Goal: Task Accomplishment & Management: Manage account settings

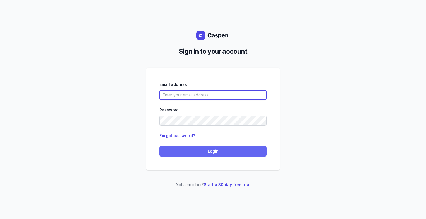
type input "[PERSON_NAME][EMAIL_ADDRESS][DOMAIN_NAME][PERSON_NAME]"
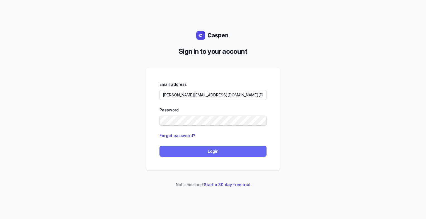
click at [204, 149] on span "Login" at bounding box center [213, 151] width 100 height 7
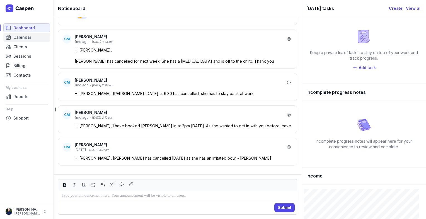
click at [22, 40] on span "Calendar" at bounding box center [22, 37] width 18 height 7
select select "week"
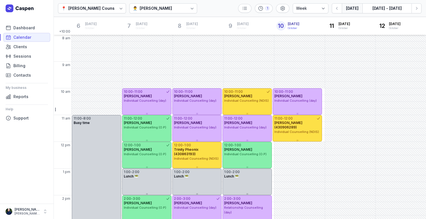
click at [192, 11] on icon at bounding box center [192, 9] width 6 height 6
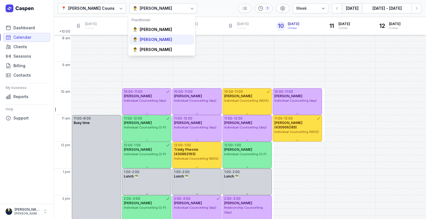
click at [164, 38] on div "Tanya Fisher" at bounding box center [156, 40] width 32 height 6
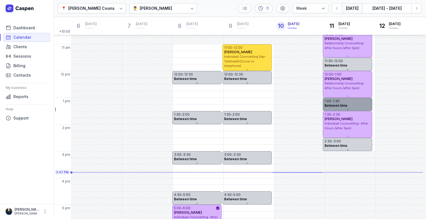
scroll to position [84, 0]
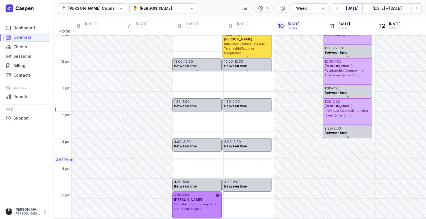
click at [199, 199] on div "chris stanley" at bounding box center [197, 200] width 46 height 4
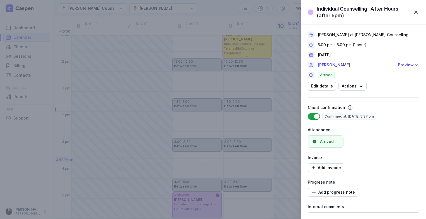
click at [418, 12] on span "button" at bounding box center [416, 12] width 12 height 12
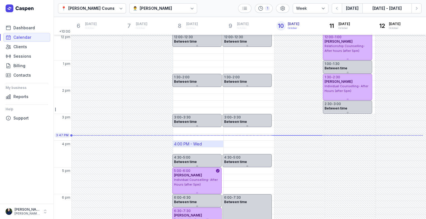
scroll to position [137, 0]
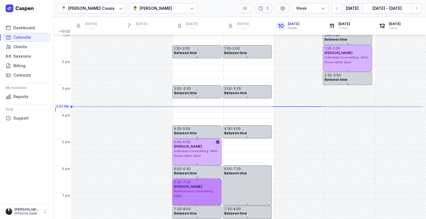
click at [205, 188] on div "Jamie Rodway" at bounding box center [197, 186] width 46 height 4
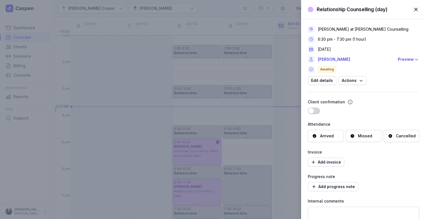
click at [329, 136] on div "Arrived" at bounding box center [327, 136] width 14 height 6
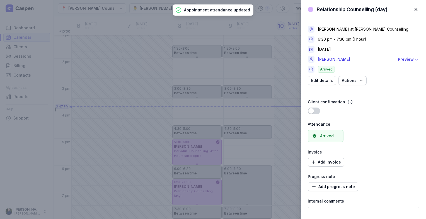
click at [418, 11] on span "button" at bounding box center [416, 9] width 12 height 12
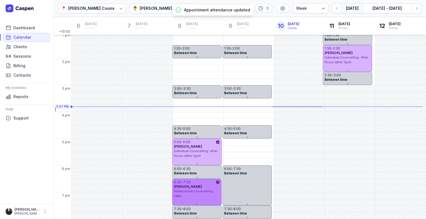
scroll to position [0, 0]
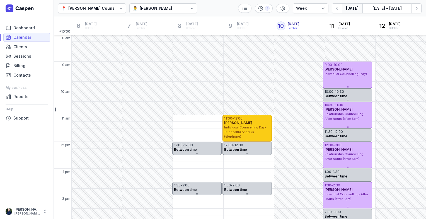
click at [249, 127] on span "Individual Counselling Day- Telehealth(Zoom or telephone)" at bounding box center [245, 131] width 42 height 13
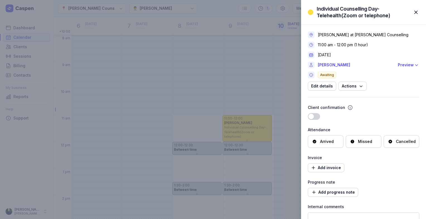
click at [324, 140] on div "Arrived" at bounding box center [327, 142] width 14 height 6
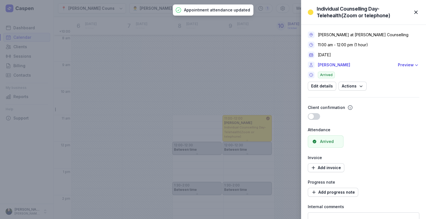
click at [417, 15] on span "button" at bounding box center [416, 12] width 12 height 12
